Goal: Information Seeking & Learning: Learn about a topic

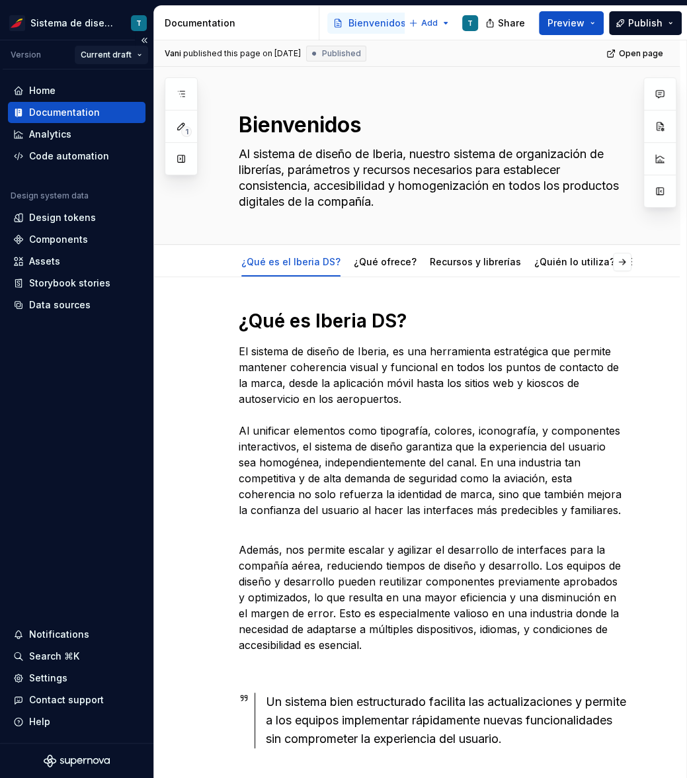
click at [127, 54] on html "Sistema de diseño Iberia T Version Current draft Home Documentation Analytics C…" at bounding box center [343, 389] width 687 height 778
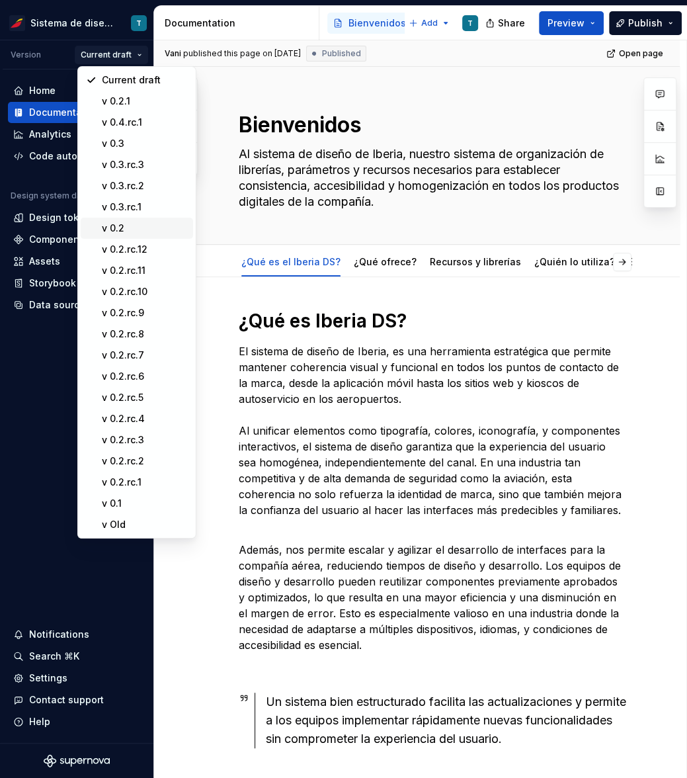
click at [130, 228] on div "v 0.2" at bounding box center [145, 228] width 86 height 13
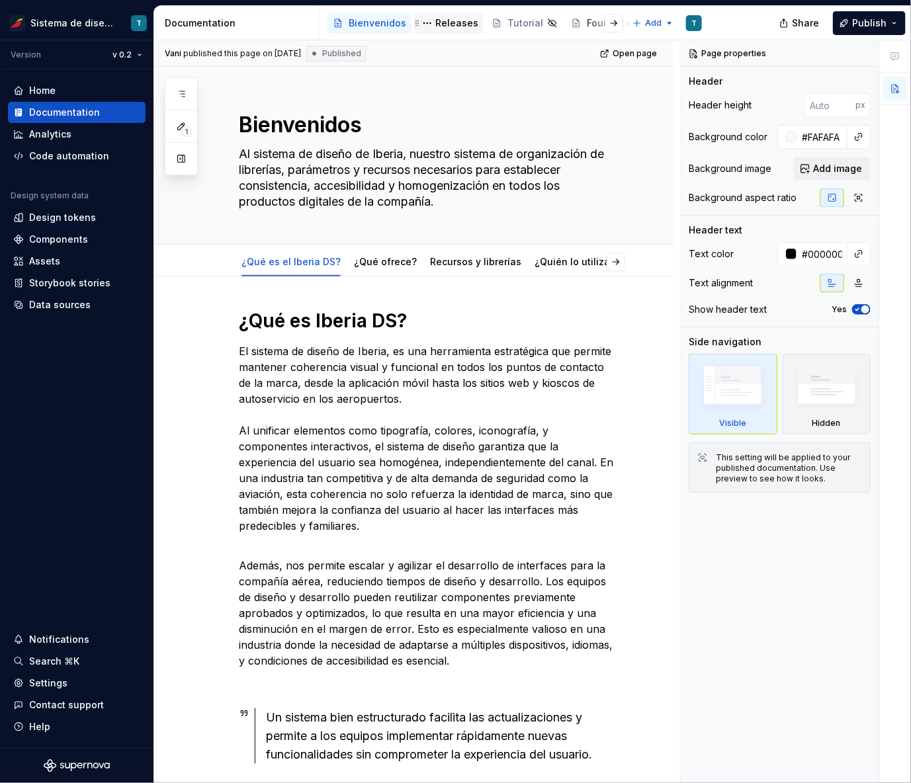
click at [452, 20] on div "Releases" at bounding box center [456, 23] width 43 height 13
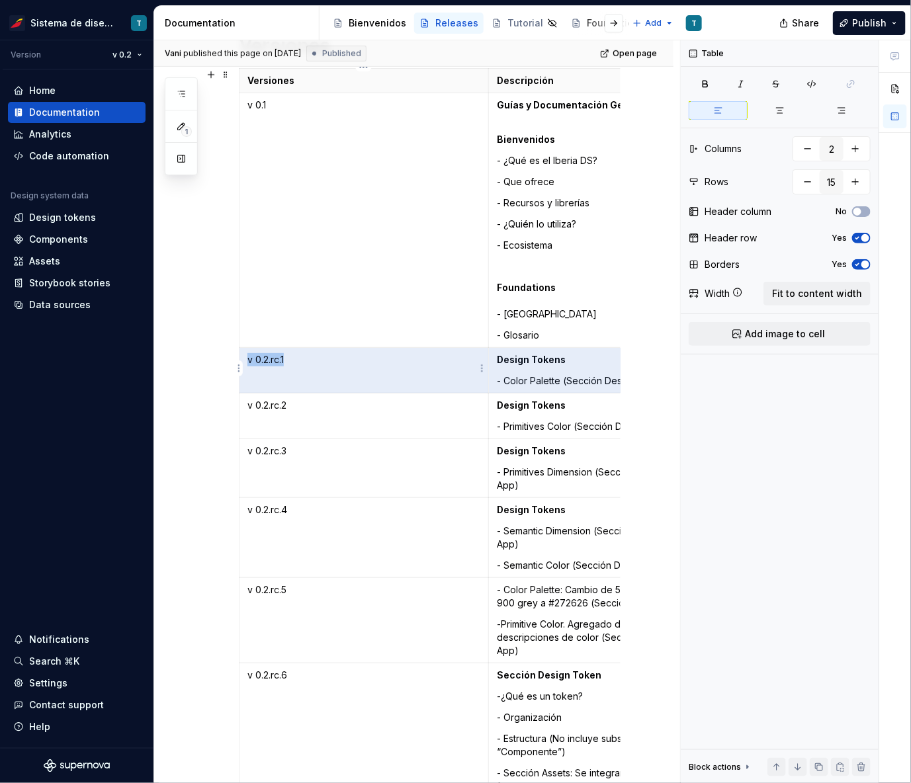
drag, startPoint x: 567, startPoint y: 359, endPoint x: 486, endPoint y: 351, distance: 81.8
click at [486, 351] on tr "v 0.2.rc.1 Design Tokens - Color Palette (Sección Design Tokens - App)" at bounding box center [488, 371] width 499 height 46
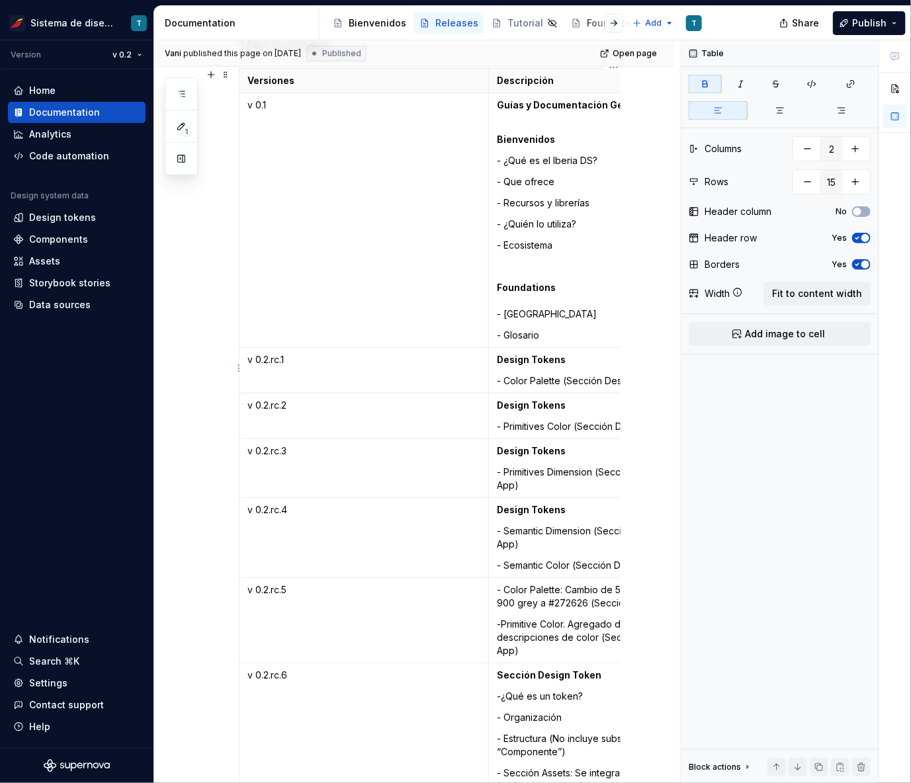
click at [545, 360] on strong "Design Tokens" at bounding box center [531, 359] width 69 height 11
click at [570, 359] on p "Design Tokens" at bounding box center [614, 359] width 234 height 13
drag, startPoint x: 560, startPoint y: 379, endPoint x: 496, endPoint y: 377, distance: 64.2
click at [496, 377] on td "Design Tokens - Color Palette (Sección Design Tokens - App)" at bounding box center [614, 371] width 250 height 46
copy p "- Color Palette"
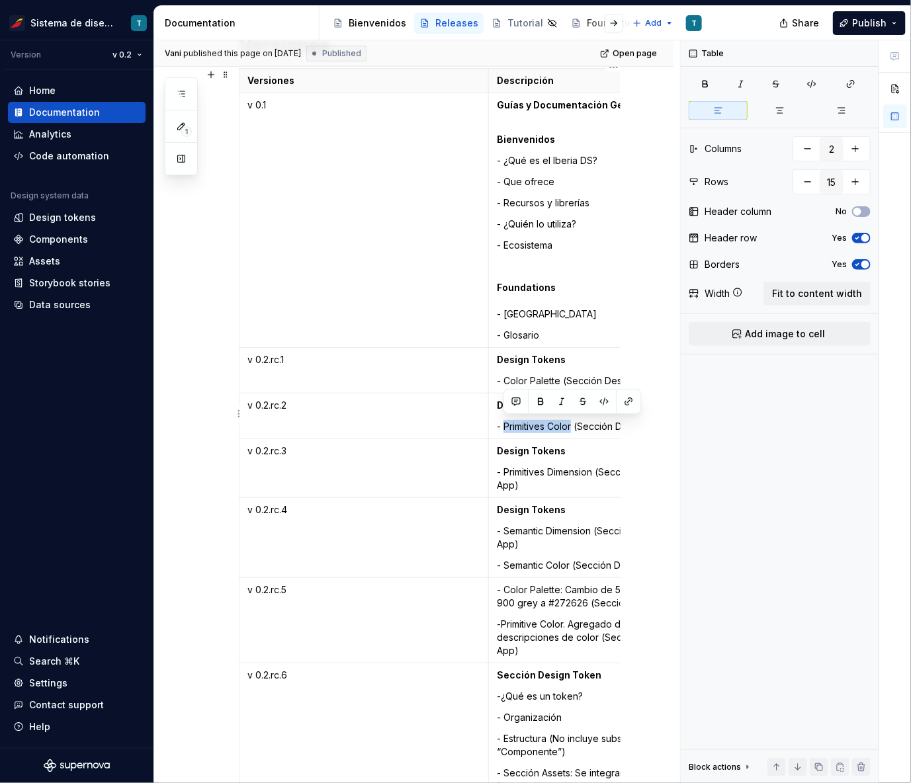
drag, startPoint x: 571, startPoint y: 425, endPoint x: 503, endPoint y: 423, distance: 67.5
click at [503, 423] on p "- Primitives Color (Sección Design Tokens - App)" at bounding box center [614, 426] width 234 height 13
copy p "Primitives Color"
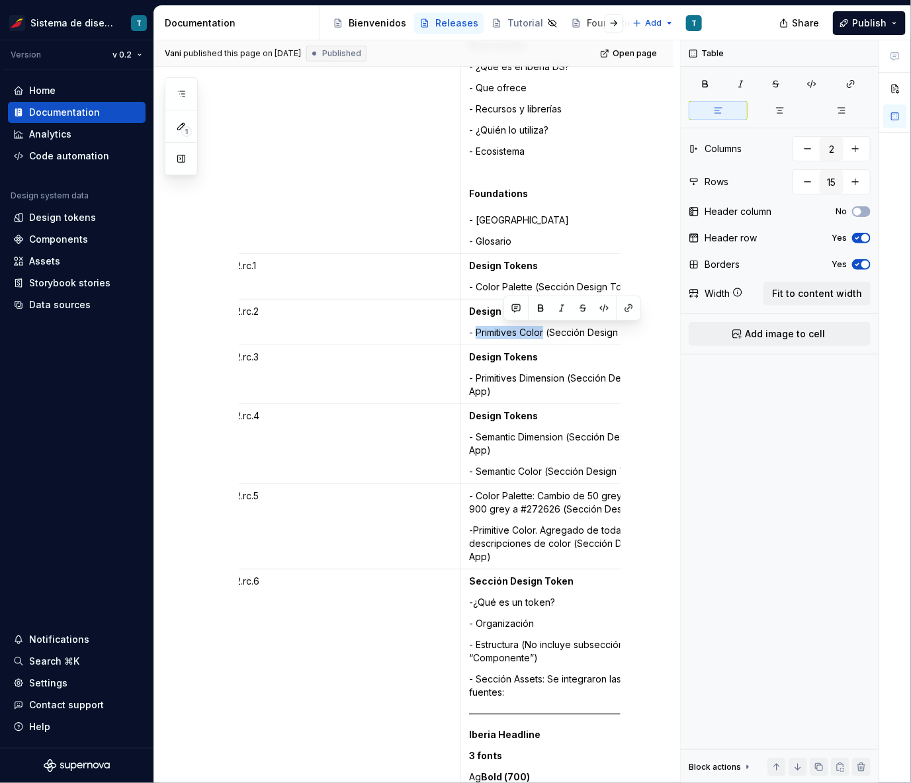
scroll to position [0, 47]
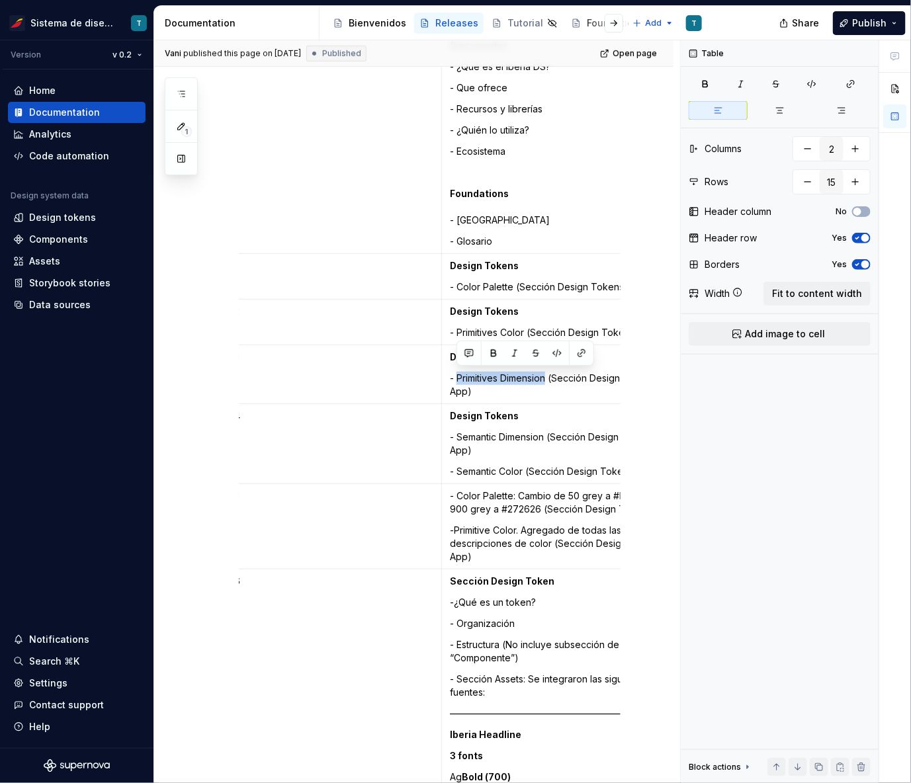
drag, startPoint x: 548, startPoint y: 374, endPoint x: 459, endPoint y: 376, distance: 89.3
click at [459, 376] on p "- Primitives Dimension (Sección Design Tokens - App)" at bounding box center [567, 385] width 234 height 26
copy p "Primitives Dimension"
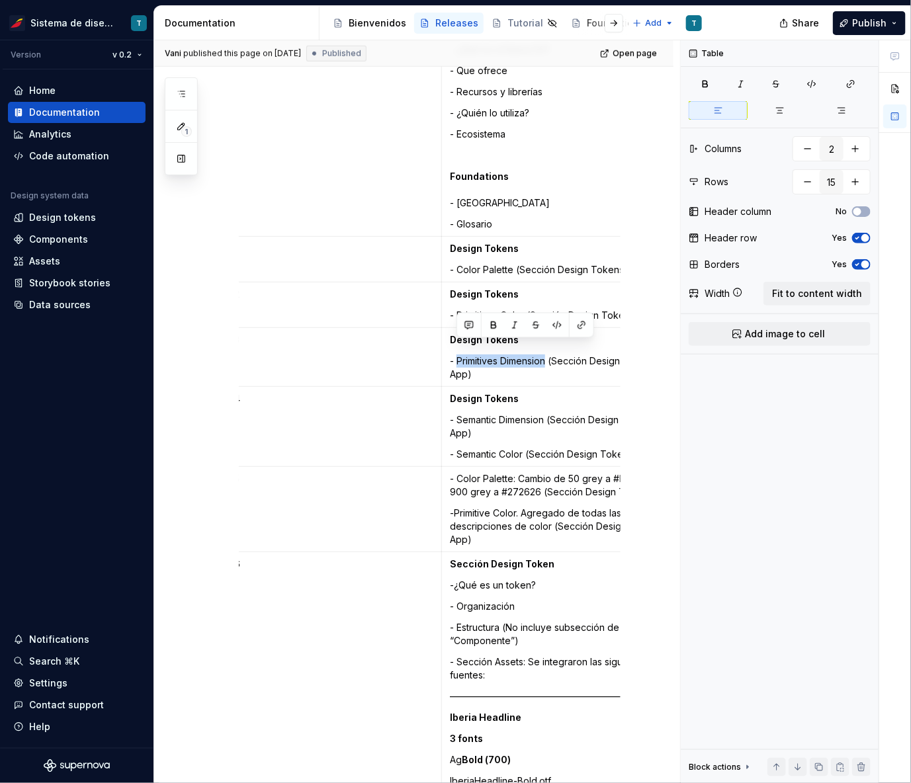
scroll to position [365, 0]
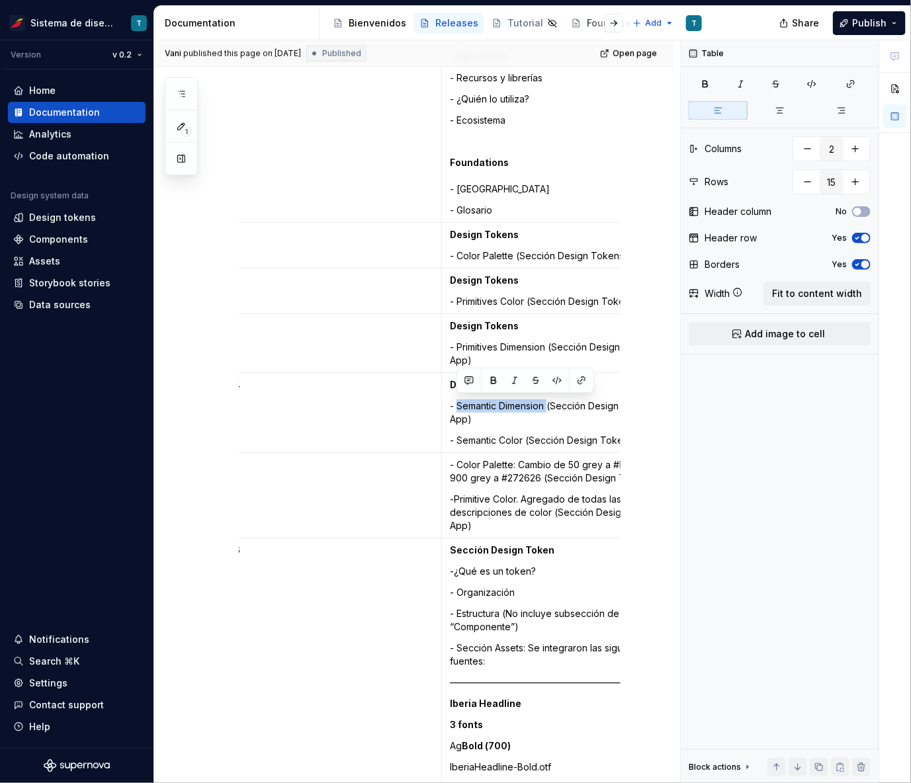
drag, startPoint x: 548, startPoint y: 404, endPoint x: 458, endPoint y: 405, distance: 90.0
click at [457, 405] on p "- Semantic Dimension (Sección Design Tokens - App)" at bounding box center [567, 413] width 234 height 26
copy p "Semantic Dimension"
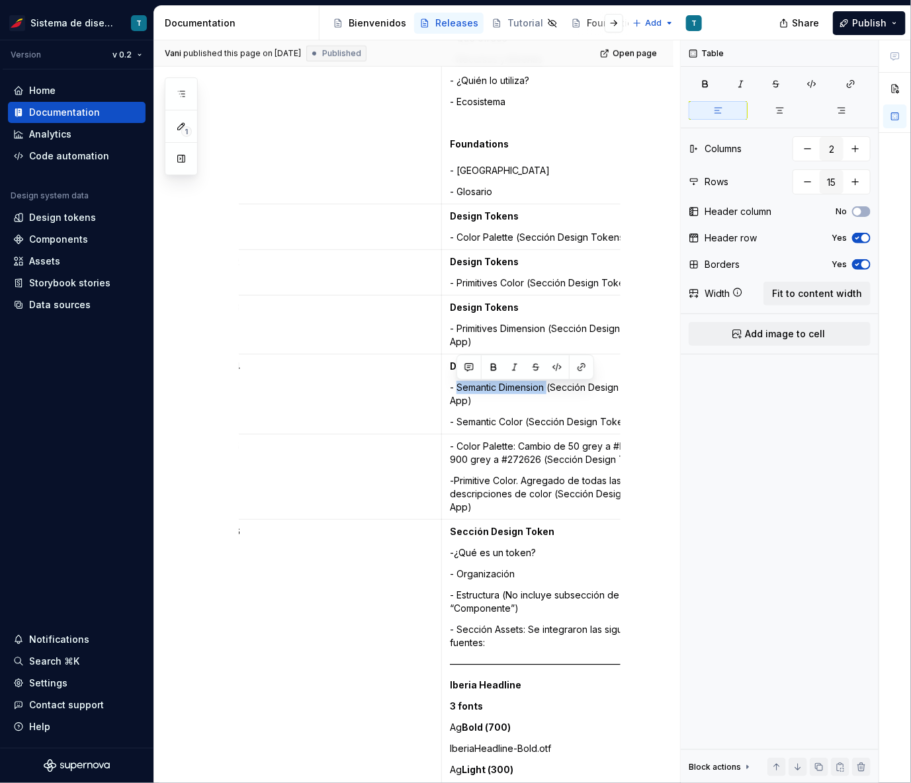
scroll to position [389, 0]
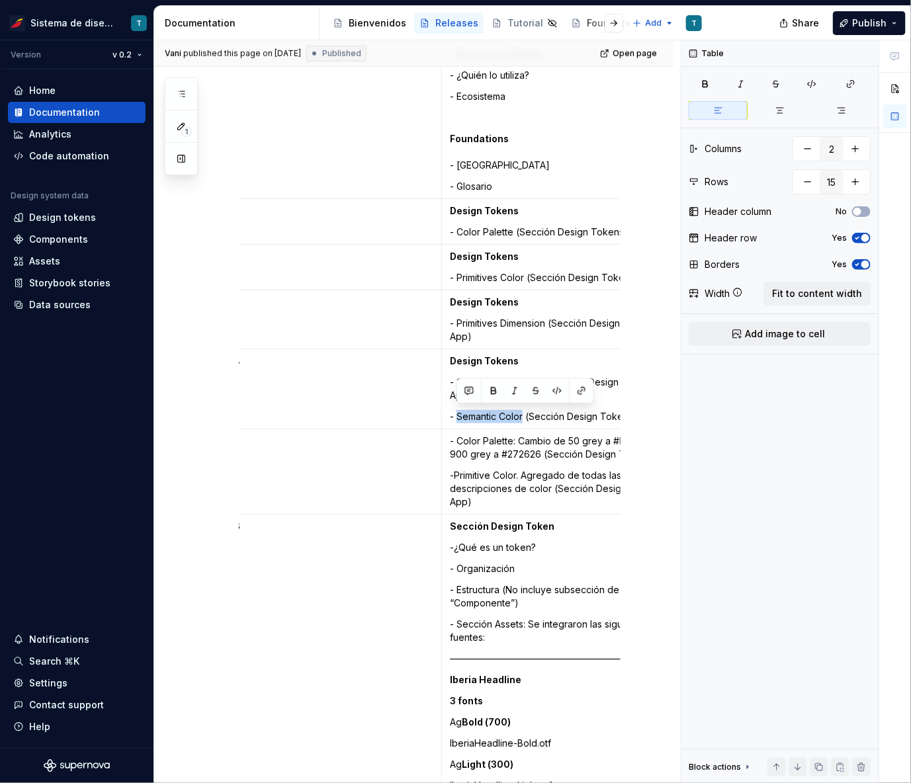
drag, startPoint x: 515, startPoint y: 414, endPoint x: 457, endPoint y: 413, distance: 58.2
click at [457, 413] on p "- Semantic Color (Sección Design Tokens - App)" at bounding box center [567, 416] width 234 height 13
copy p "Semantic Color"
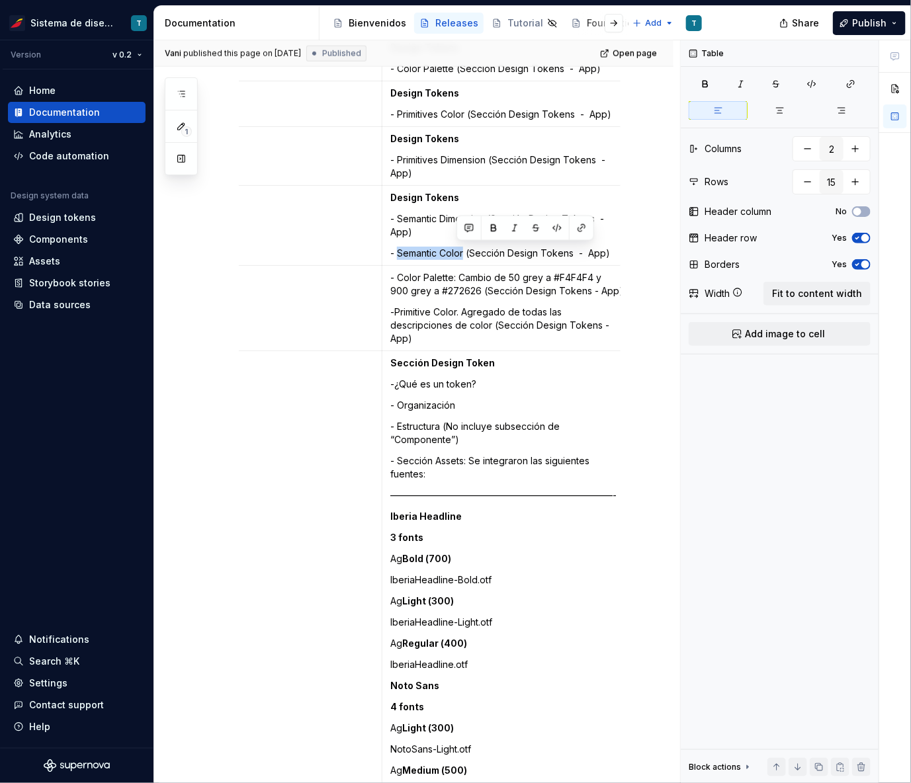
scroll to position [0, 111]
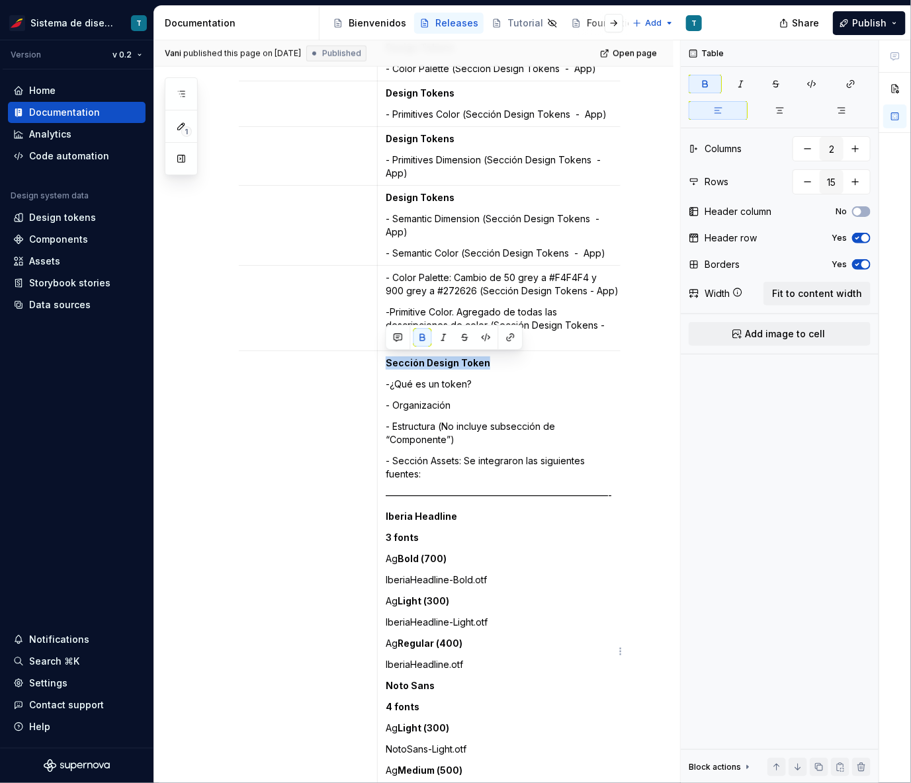
drag, startPoint x: 493, startPoint y: 359, endPoint x: 384, endPoint y: 359, distance: 109.8
click at [384, 359] on td "Sección Design Token -¿Qué es un token? - Organización - Estructura (No incluye…" at bounding box center [503, 654] width 250 height 607
copy strong "Sección Design Token"
click at [472, 365] on strong "Sección Design Token" at bounding box center [438, 362] width 105 height 11
drag, startPoint x: 487, startPoint y: 359, endPoint x: 383, endPoint y: 360, distance: 103.9
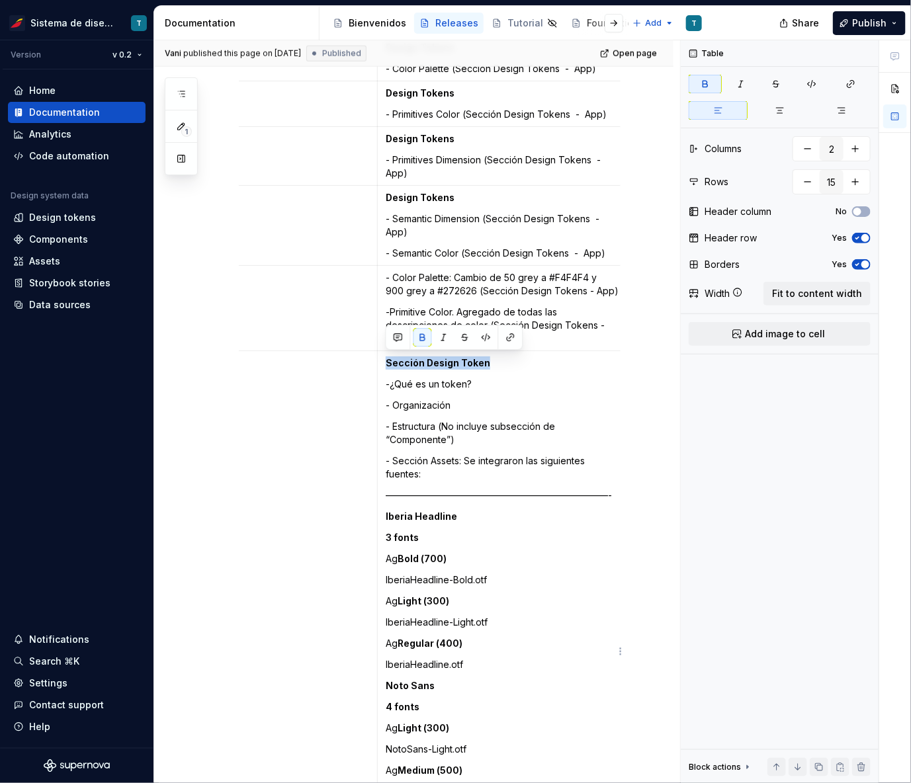
click at [383, 360] on td "Sección Design Token -¿Qué es un token? - Organización - Estructura (No incluye…" at bounding box center [503, 654] width 250 height 607
copy strong "Sección Design Token"
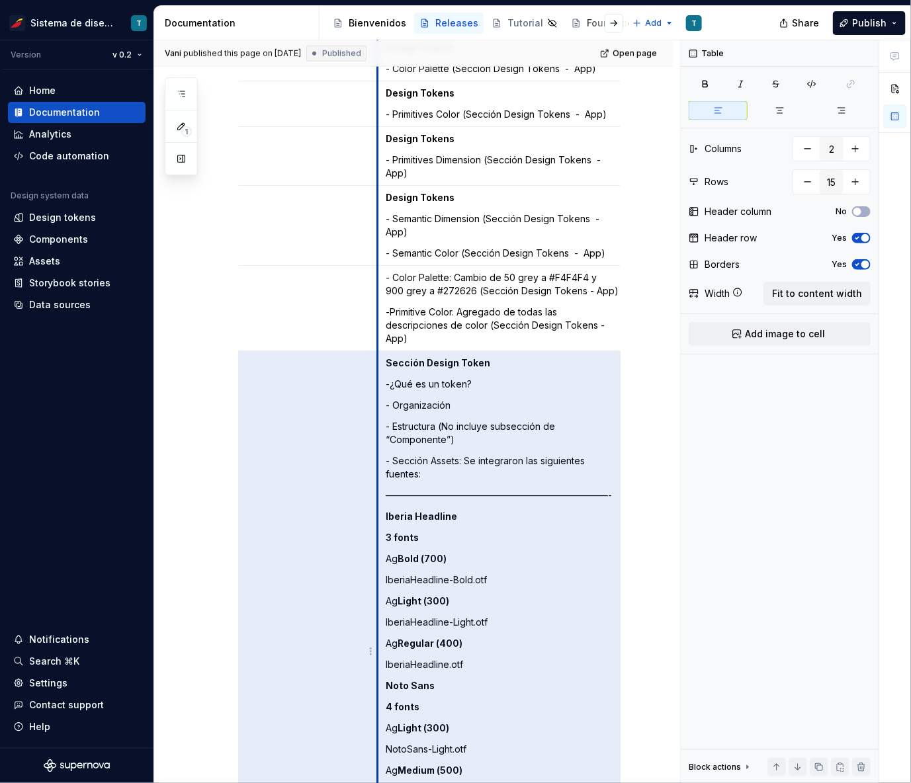
drag, startPoint x: 460, startPoint y: 435, endPoint x: 376, endPoint y: 376, distance: 102.6
click at [376, 376] on tr "v 0.2.rc.6 Sección Design Token -¿Qué es un token? - Organización - Estructura …" at bounding box center [377, 654] width 499 height 607
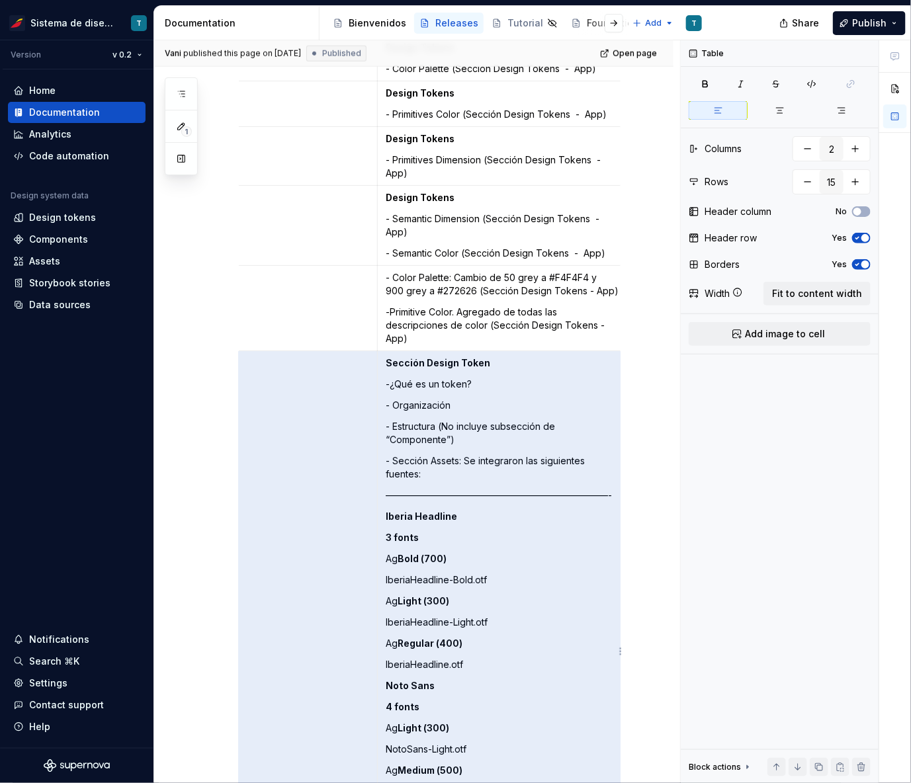
click at [428, 402] on p "- Organización" at bounding box center [503, 405] width 234 height 13
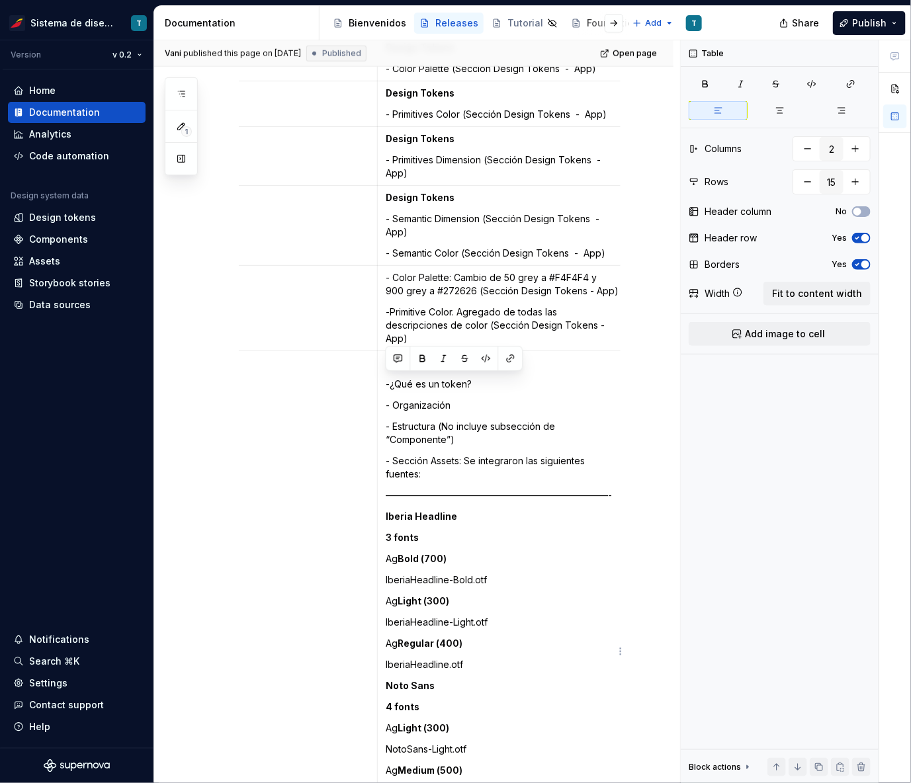
drag, startPoint x: 457, startPoint y: 437, endPoint x: 384, endPoint y: 380, distance: 92.4
click at [384, 380] on td "Sección Design Token -¿Qué es un token? - Organización - Estructura (No incluye…" at bounding box center [503, 654] width 250 height 607
copy td "-¿Qué es un token? - Organización - Estructura (No incluye subsección de “Compo…"
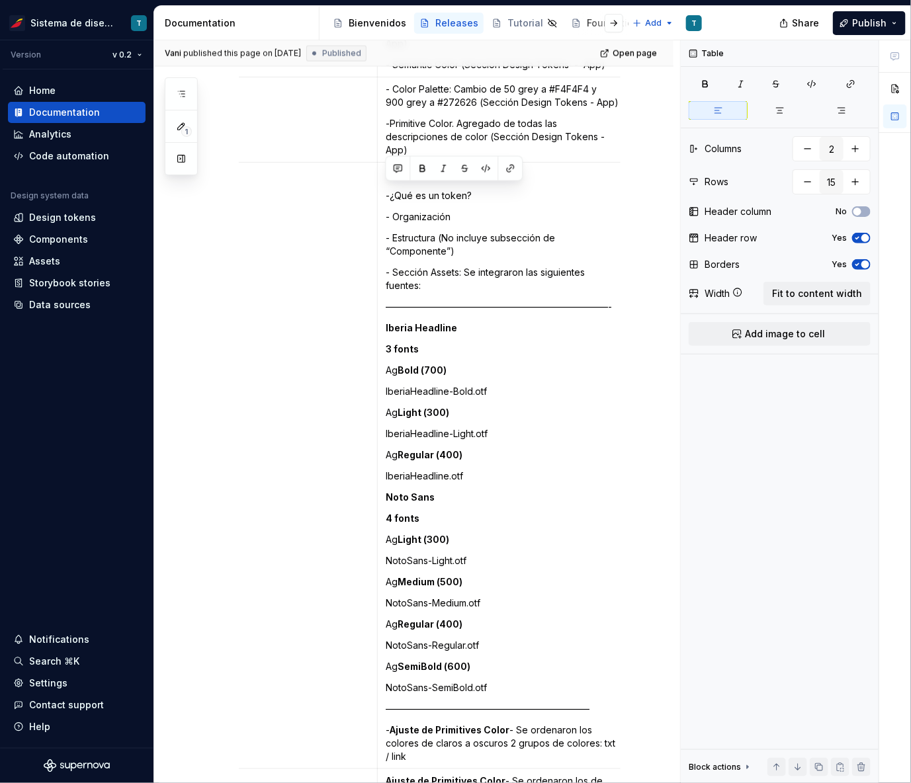
scroll to position [744, 0]
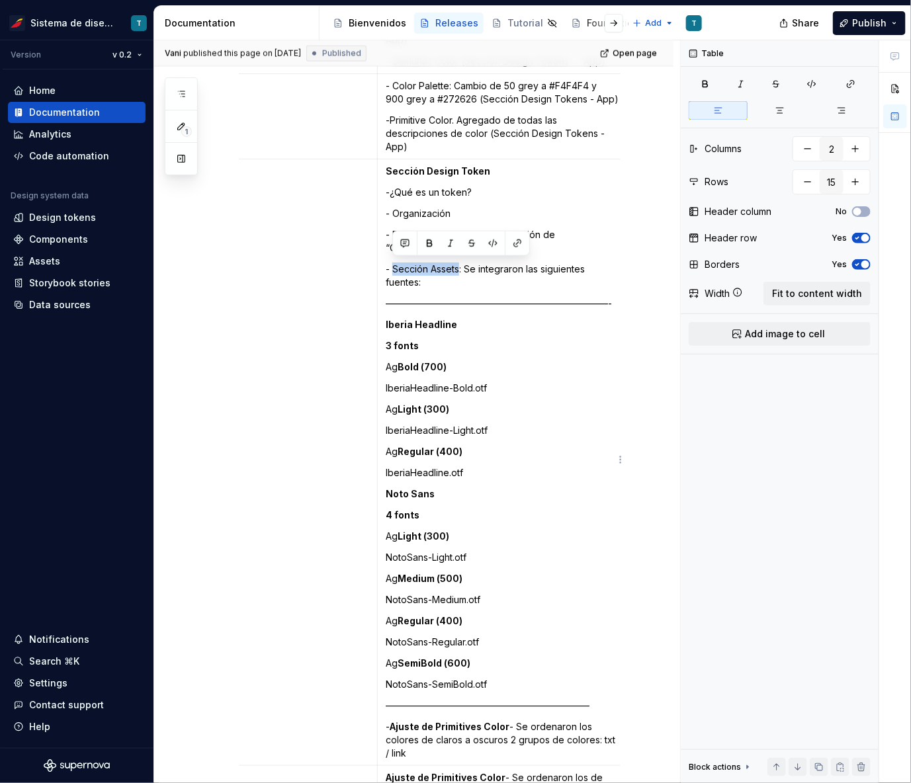
drag, startPoint x: 459, startPoint y: 265, endPoint x: 392, endPoint y: 267, distance: 66.8
click at [392, 267] on p "- Sección Assets: Se integraron las siguientes fuentes:" at bounding box center [503, 276] width 234 height 26
copy p "Sección Assets"
drag, startPoint x: 467, startPoint y: 264, endPoint x: 478, endPoint y: 284, distance: 22.5
click at [478, 284] on p "- Sección Assets: Se integraron las siguientes fuentes:" at bounding box center [503, 276] width 234 height 26
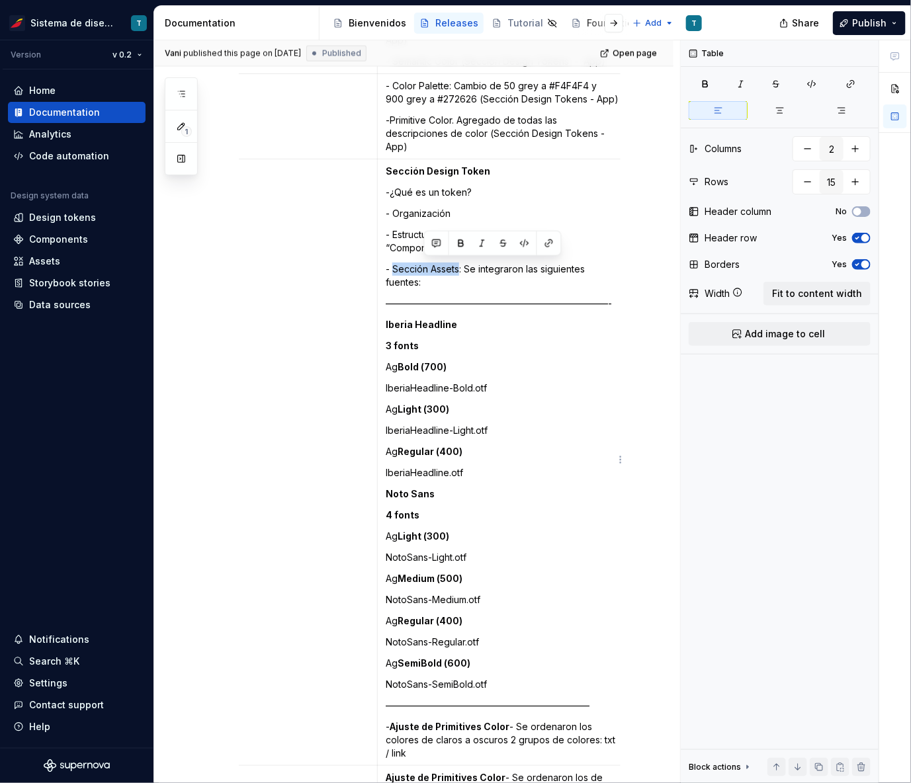
copy p "Se integraron las siguientes fuentes:"
click at [44, 269] on div "Assets" at bounding box center [77, 261] width 138 height 21
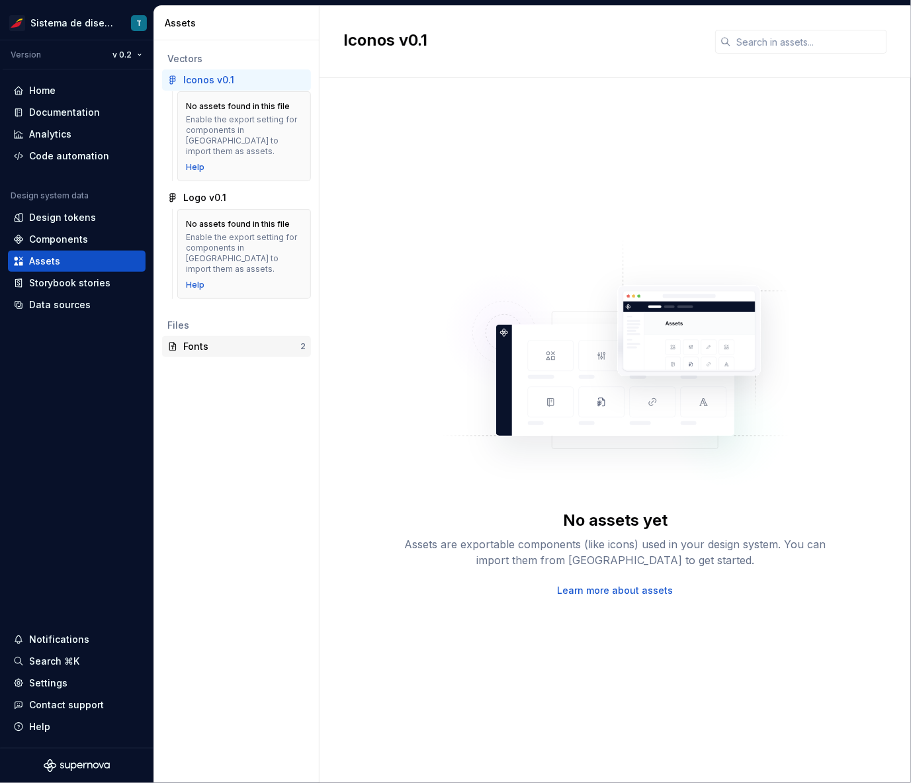
click at [220, 340] on div "Fonts" at bounding box center [241, 346] width 117 height 13
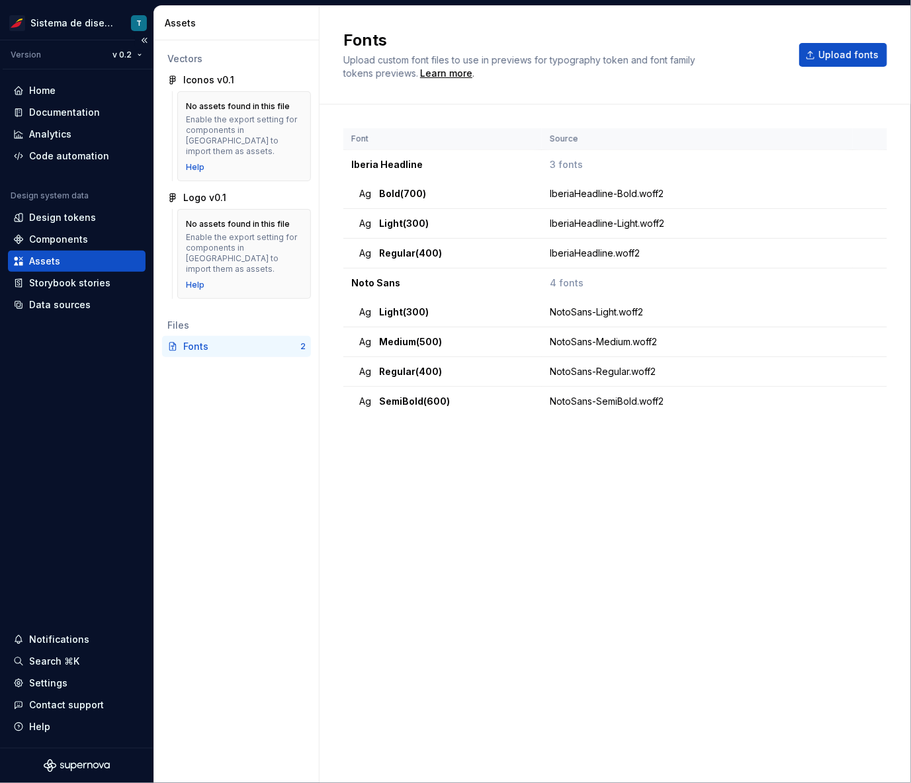
click at [64, 259] on div "Assets" at bounding box center [76, 261] width 127 height 13
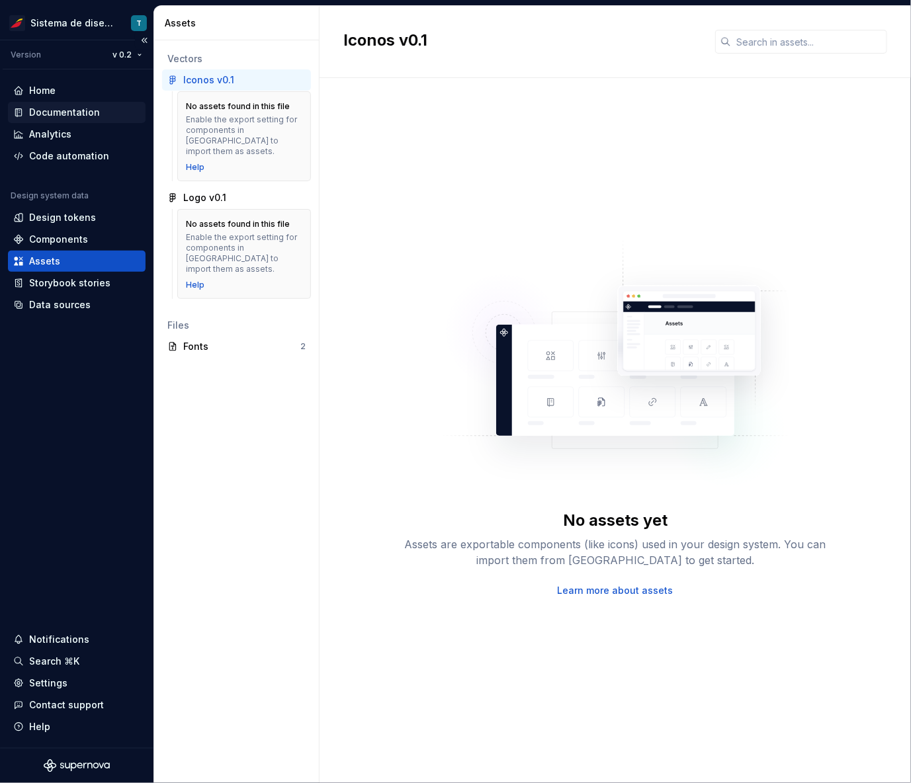
click at [79, 114] on div "Documentation" at bounding box center [64, 112] width 71 height 13
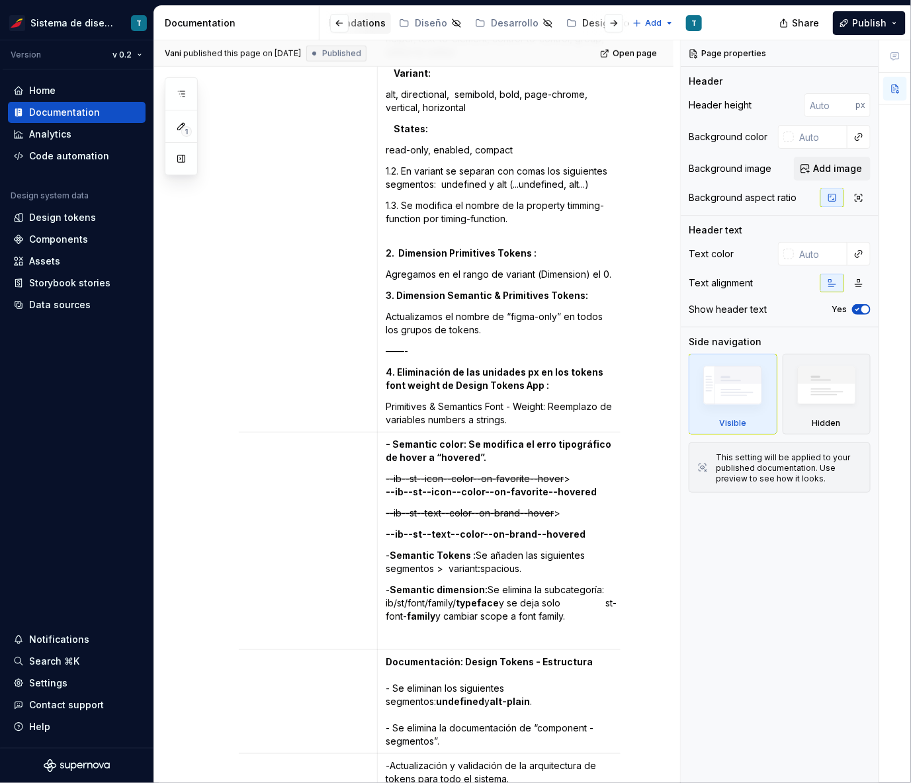
scroll to position [0, 442]
click at [408, 19] on div "Design Tokens" at bounding box center [433, 23] width 69 height 13
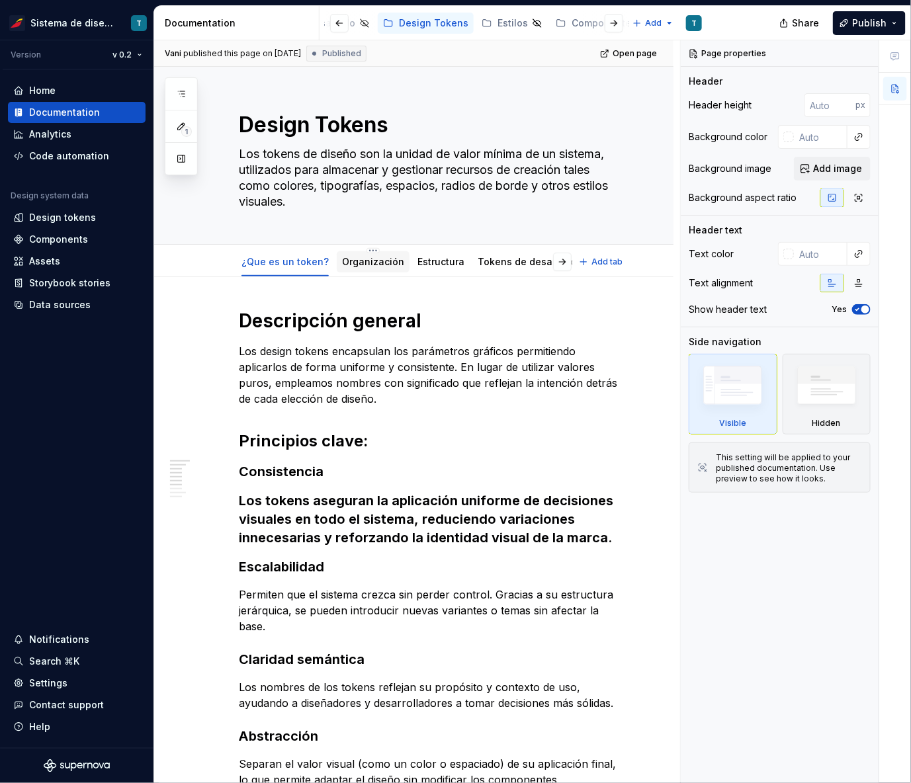
click at [362, 265] on link "Organización" at bounding box center [373, 261] width 62 height 11
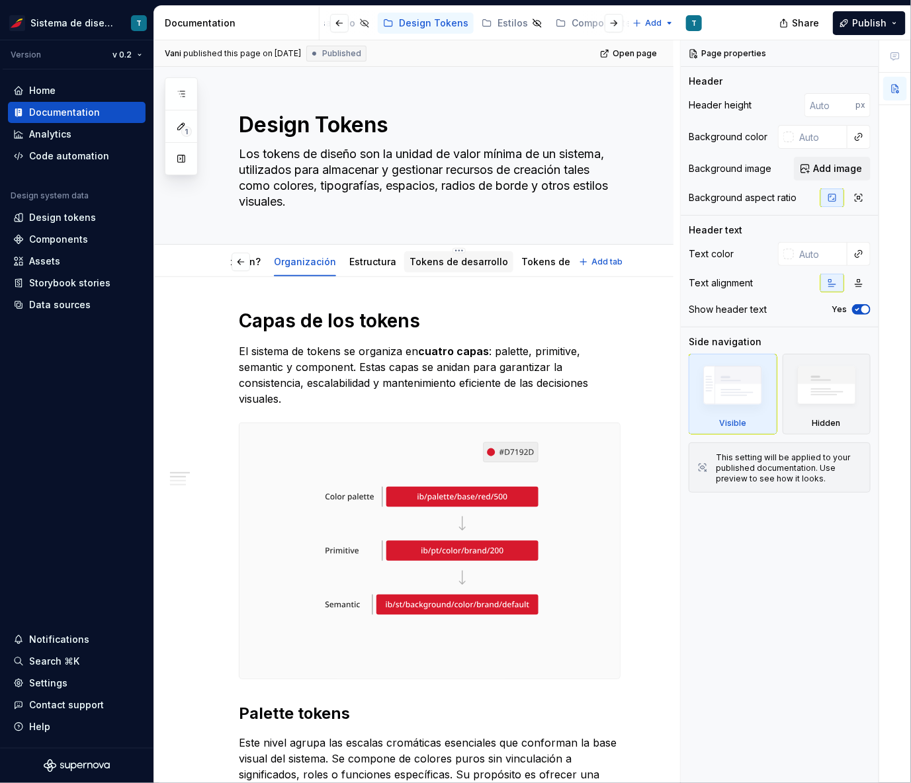
scroll to position [0, 79]
click at [438, 261] on link "Tokens de desarrollo" at bounding box center [447, 261] width 99 height 11
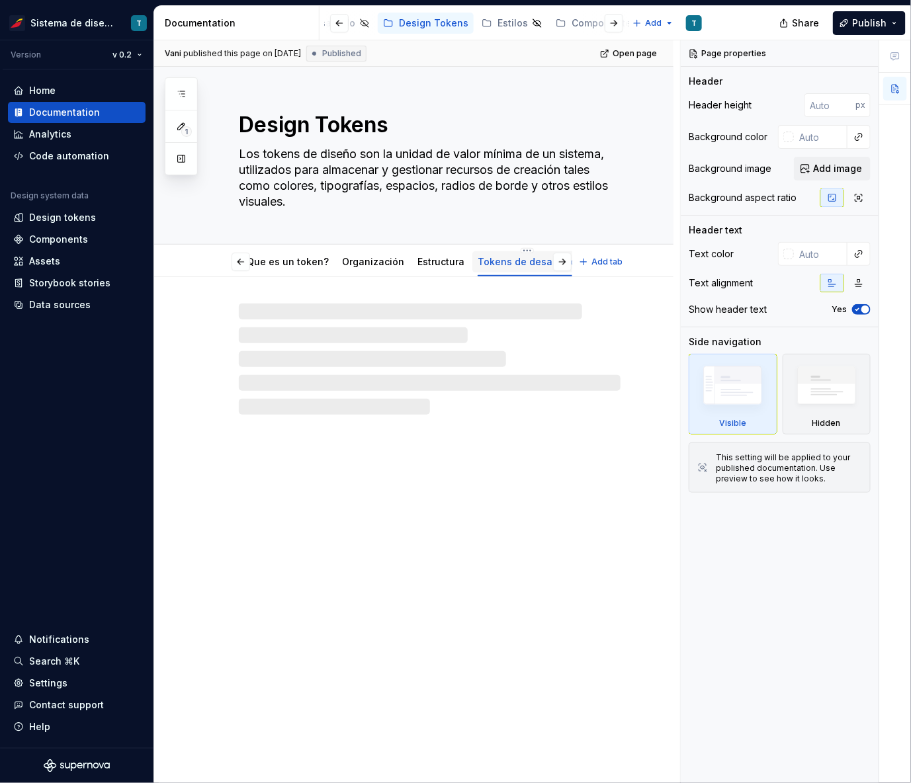
scroll to position [0, 79]
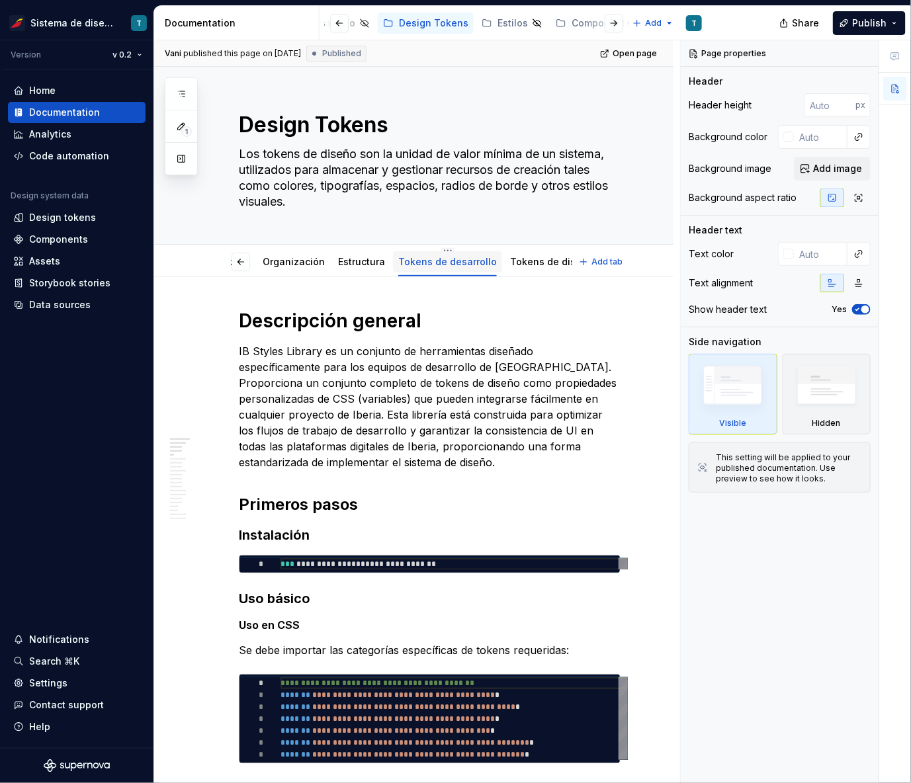
click at [529, 263] on link "Tokens de diseño" at bounding box center [551, 261] width 83 height 11
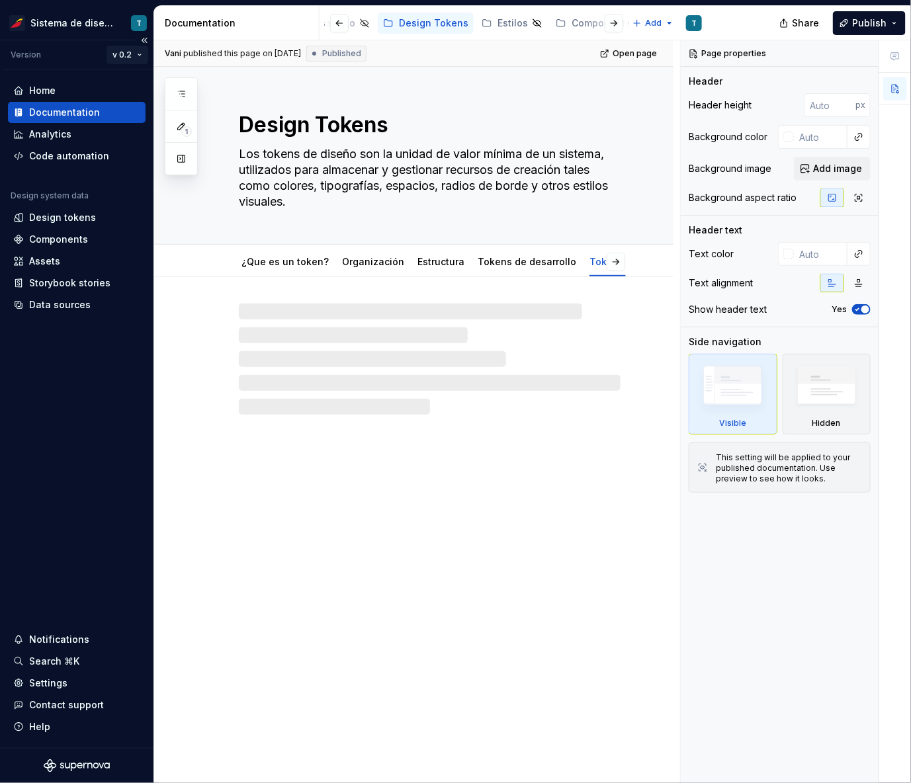
click at [134, 52] on html "Sistema de diseño Iberia T Version v 0.2 Home Documentation Analytics Code auto…" at bounding box center [455, 391] width 911 height 783
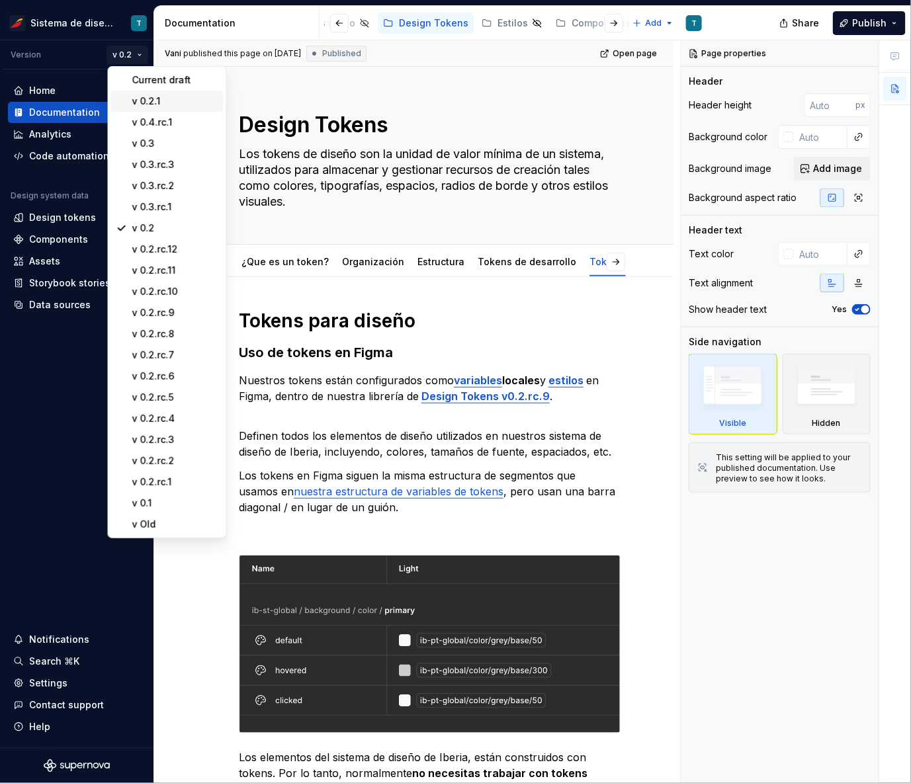
click at [160, 99] on div "v 0.2.1" at bounding box center [175, 101] width 86 height 13
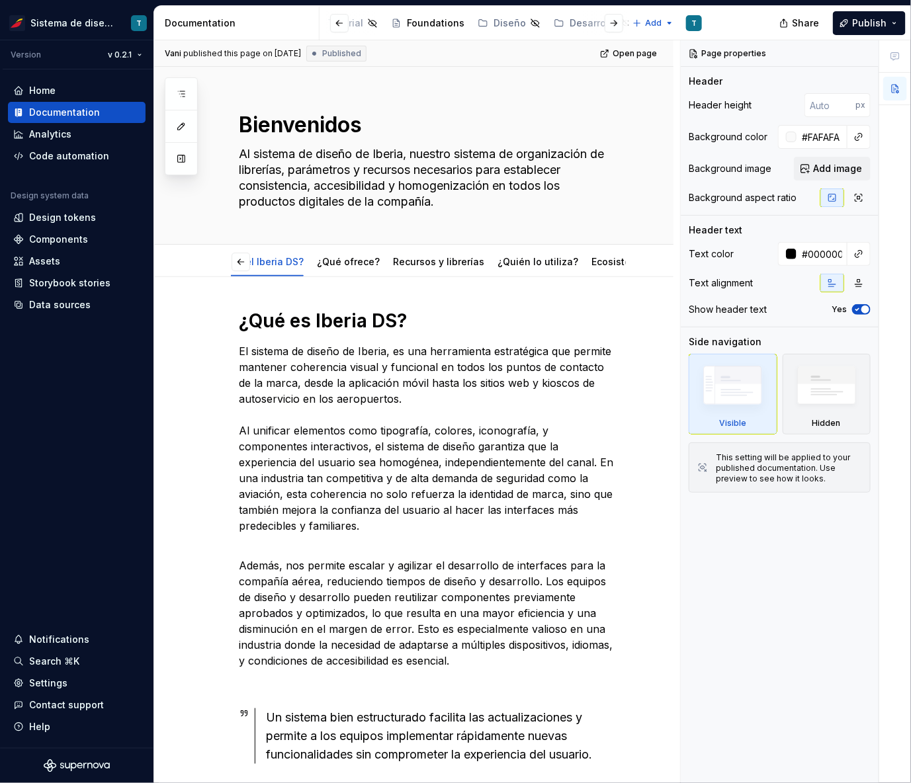
scroll to position [0, 442]
click at [408, 18] on div "Design Tokens" at bounding box center [433, 23] width 69 height 13
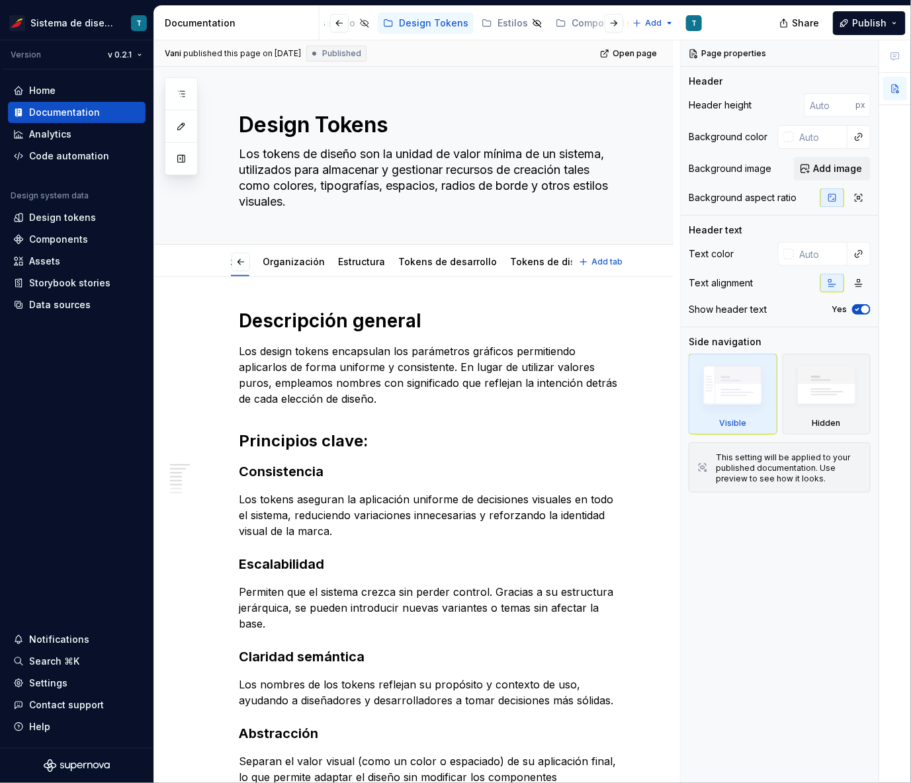
scroll to position [0, 27]
click at [124, 52] on html "Sistema de diseño Iberia T Version v 0.2.1 Home Documentation Analytics Code au…" at bounding box center [455, 391] width 911 height 783
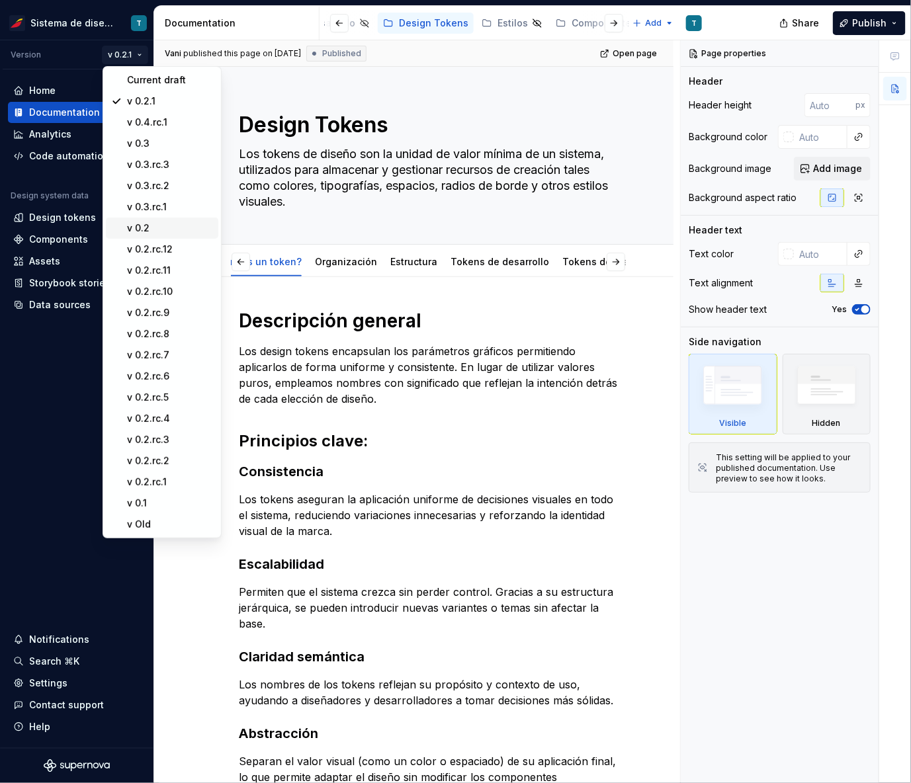
click at [155, 226] on div "v 0.2" at bounding box center [170, 228] width 86 height 13
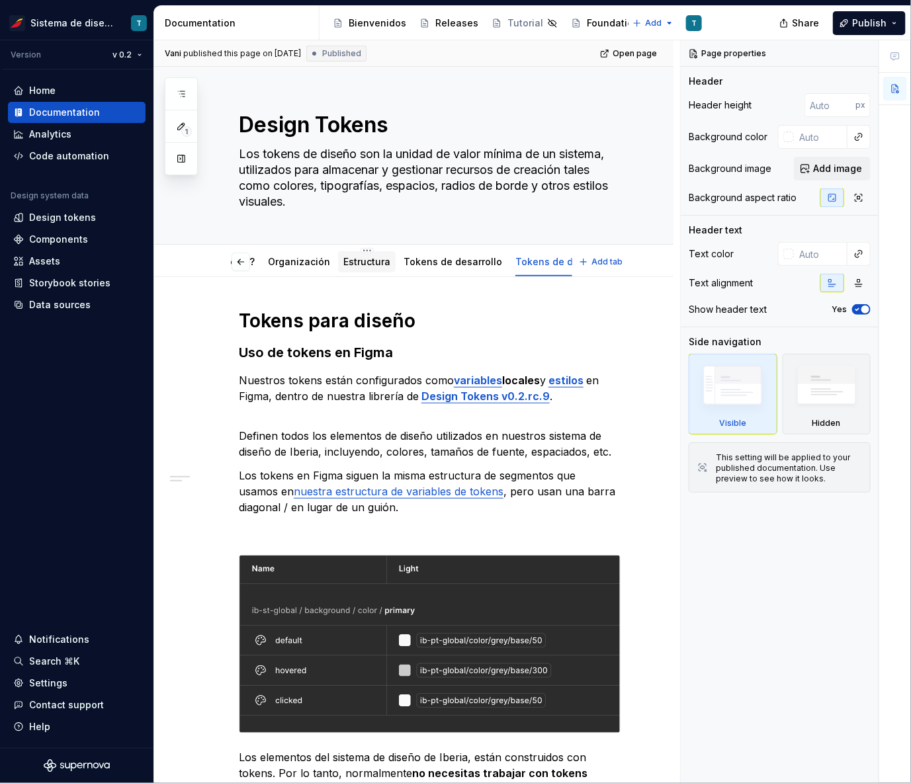
scroll to position [0, 79]
click at [428, 259] on link "Tokens de desarrollo" at bounding box center [447, 261] width 99 height 11
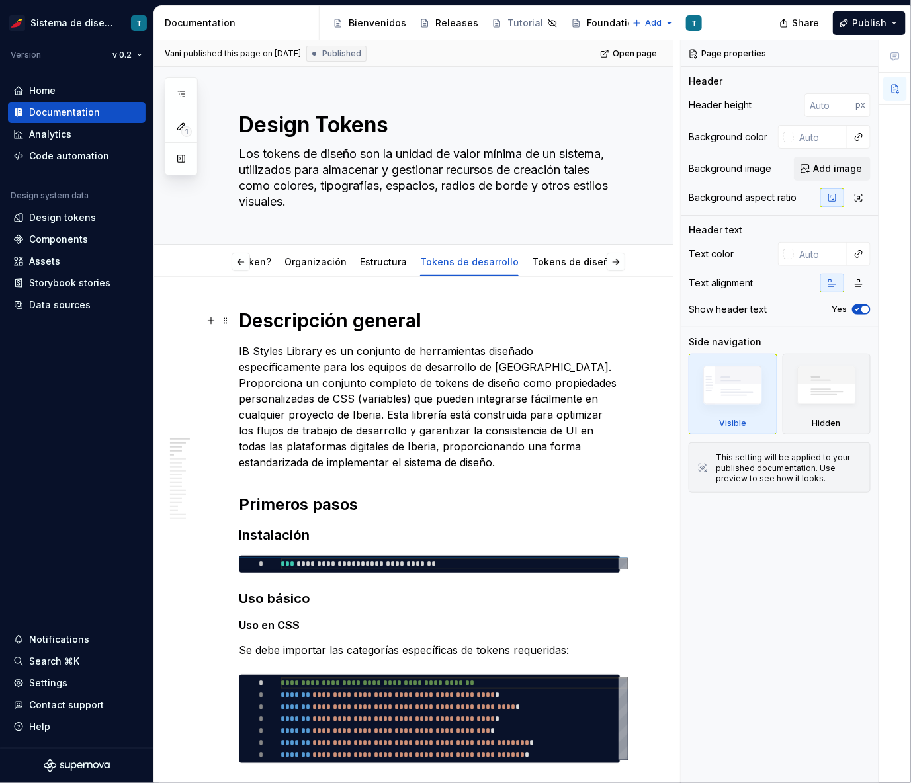
scroll to position [0, 27]
click at [440, 17] on div "Releases" at bounding box center [456, 23] width 43 height 13
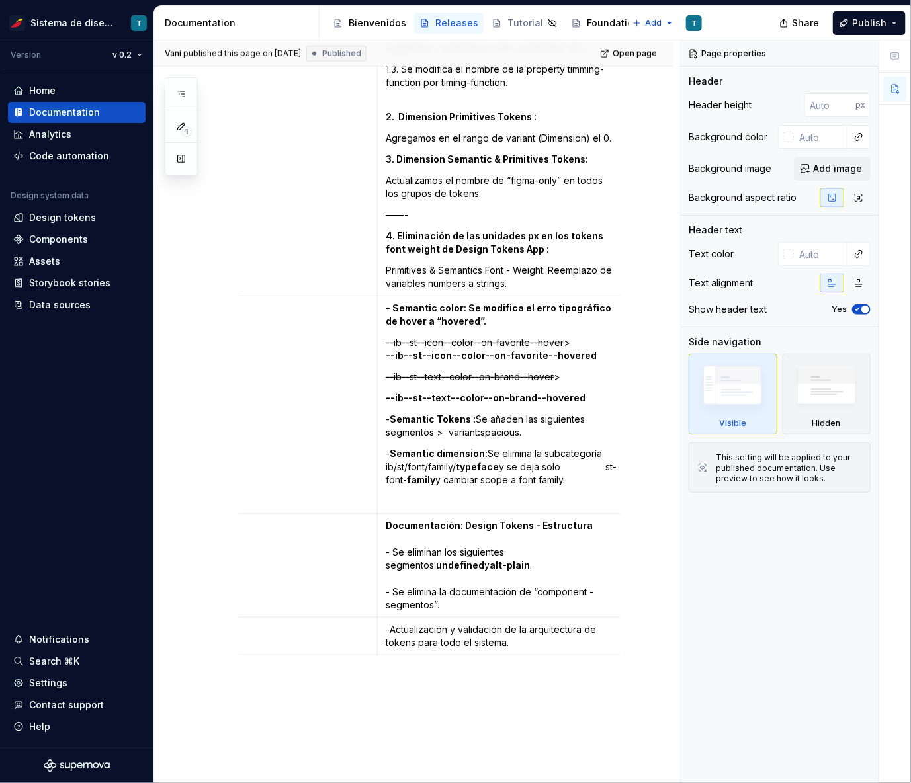
scroll to position [2369, 0]
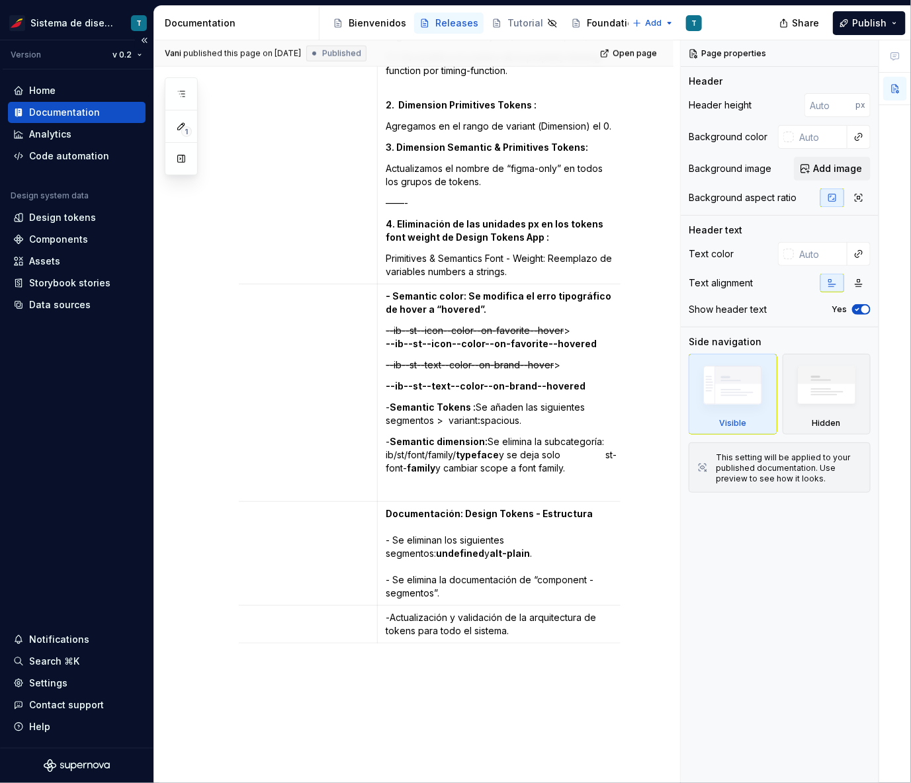
type textarea "*"
